Goal: Task Accomplishment & Management: Manage account settings

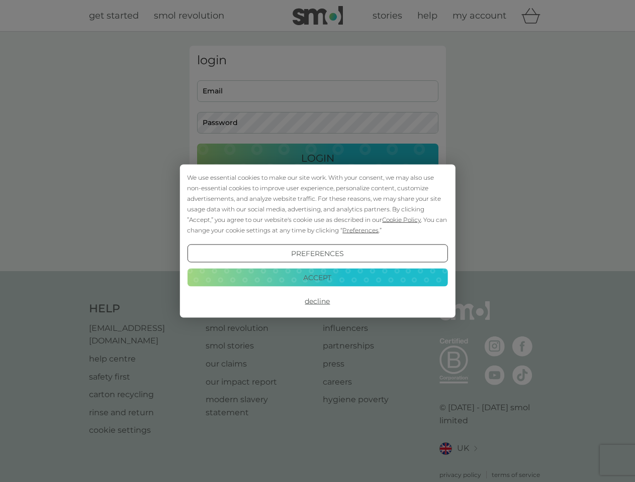
click at [401, 220] on span "Cookie Policy" at bounding box center [401, 220] width 39 height 8
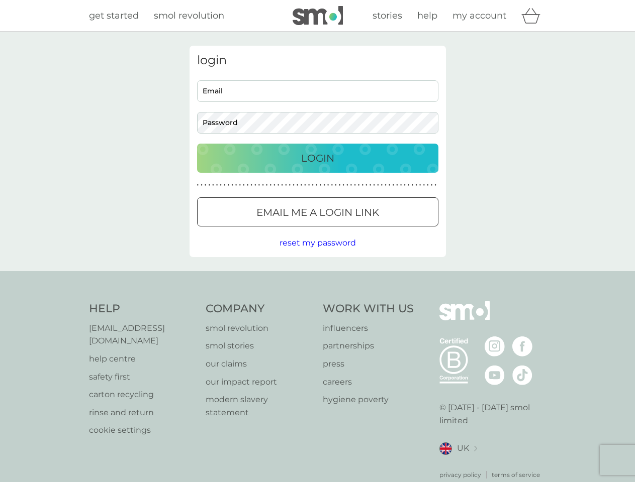
click at [359, 230] on div "login Email Password Login ● ● ● ● ● ● ● ● ● ● ● ● ● ● ● ● ● ● ● ● ● ● ● ● ● ● …" at bounding box center [317, 152] width 256 height 212
click at [317, 254] on div "login Email Password Login ● ● ● ● ● ● ● ● ● ● ● ● ● ● ● ● ● ● ● ● ● ● ● ● ● ● …" at bounding box center [317, 152] width 256 height 212
click at [317, 301] on div "Help [EMAIL_ADDRESS][DOMAIN_NAME] help centre safety first carton recycling rin…" at bounding box center [317, 390] width 457 height 178
click at [317, 277] on div "Help [EMAIL_ADDRESS][DOMAIN_NAME] help centre safety first carton recycling rin…" at bounding box center [317, 390] width 635 height 239
